Goal: Task Accomplishment & Management: Complete application form

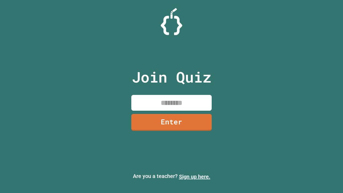
click at [195, 177] on link "Sign up here." at bounding box center [194, 176] width 31 height 6
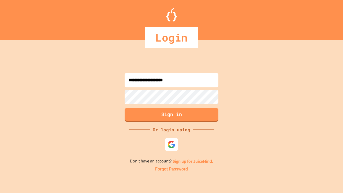
type input "**********"
